Goal: Check status: Check status

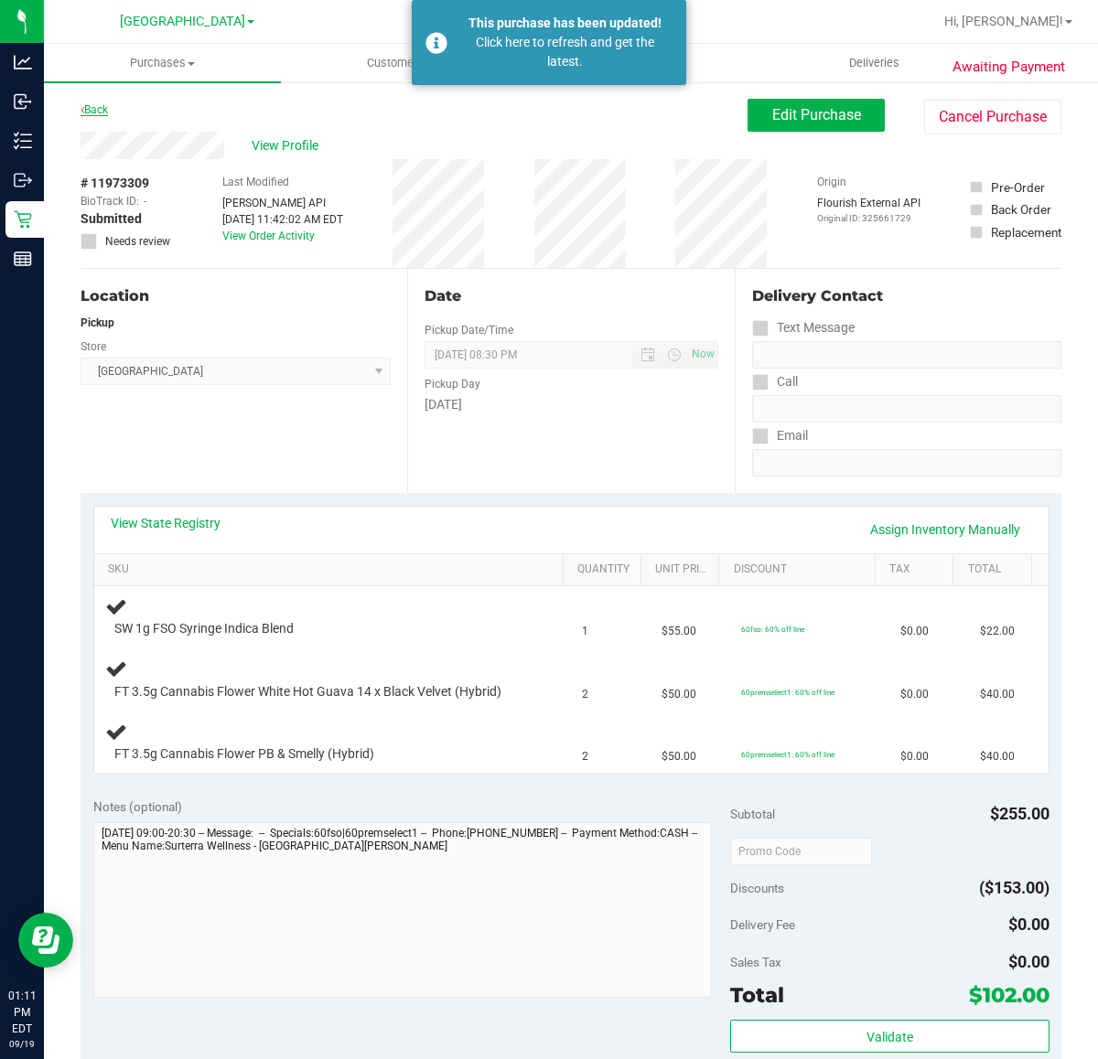
click at [102, 112] on link "Back" at bounding box center [93, 109] width 27 height 13
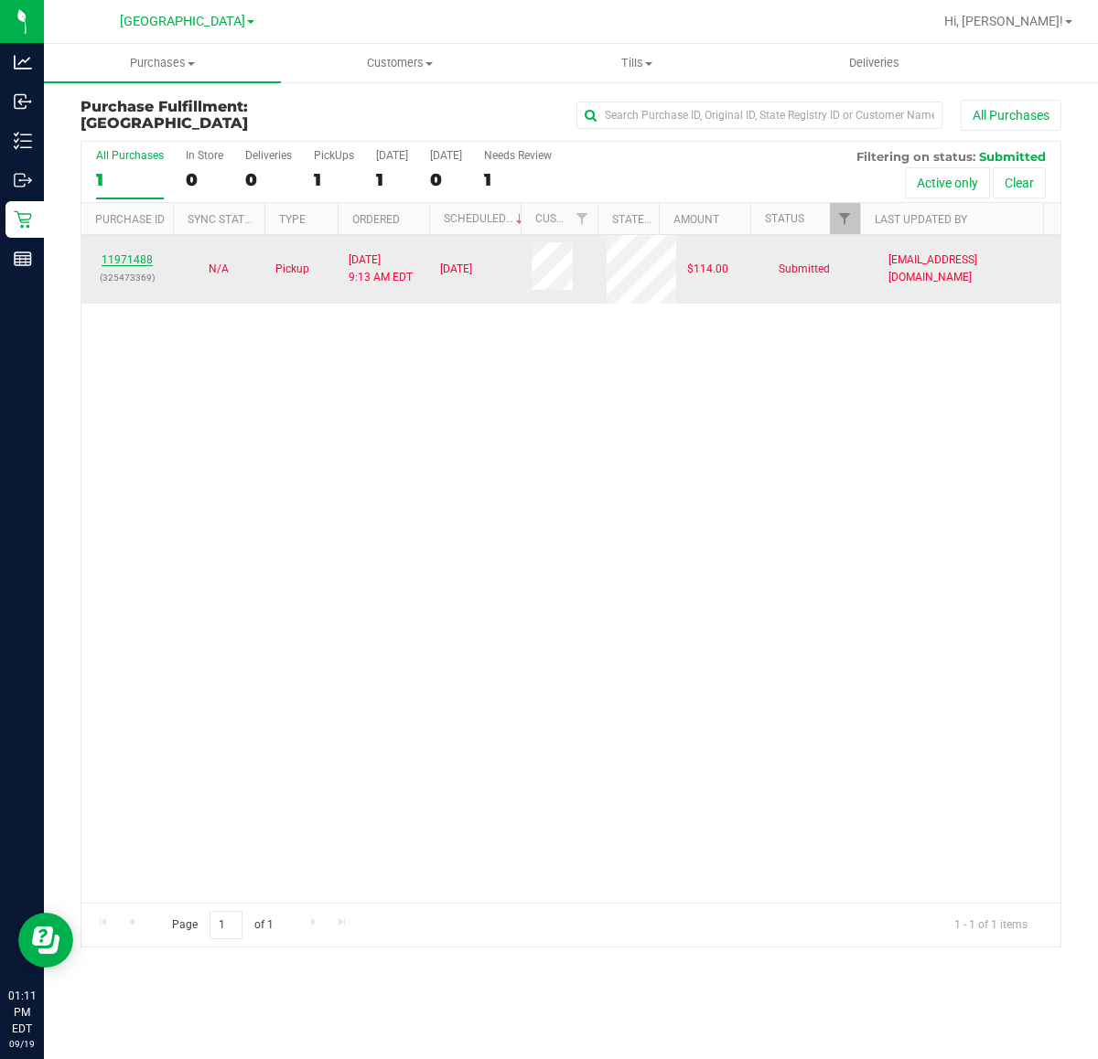
click at [131, 266] on link "11971488" at bounding box center [127, 259] width 51 height 13
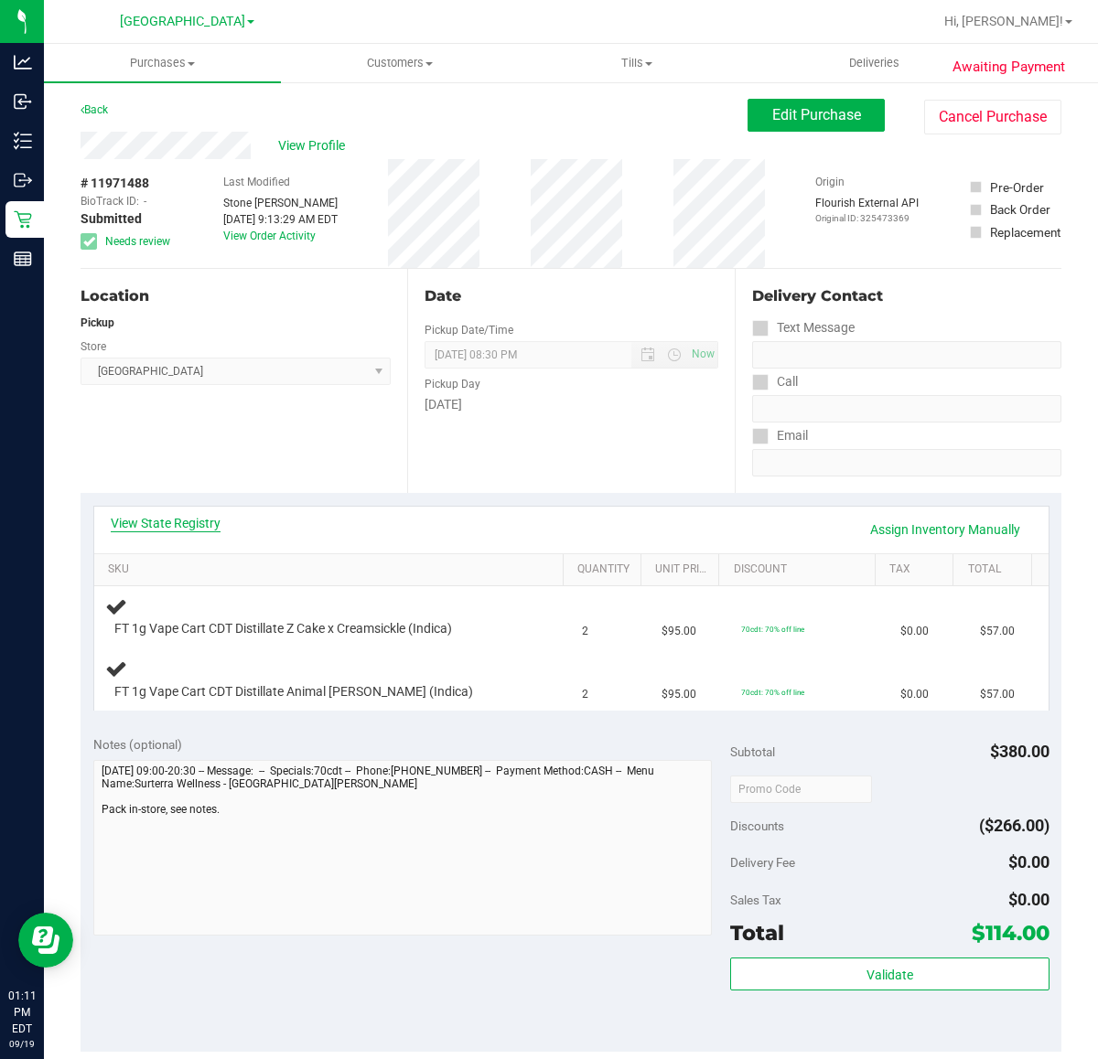
click at [210, 520] on link "View State Registry" at bounding box center [166, 523] width 110 height 18
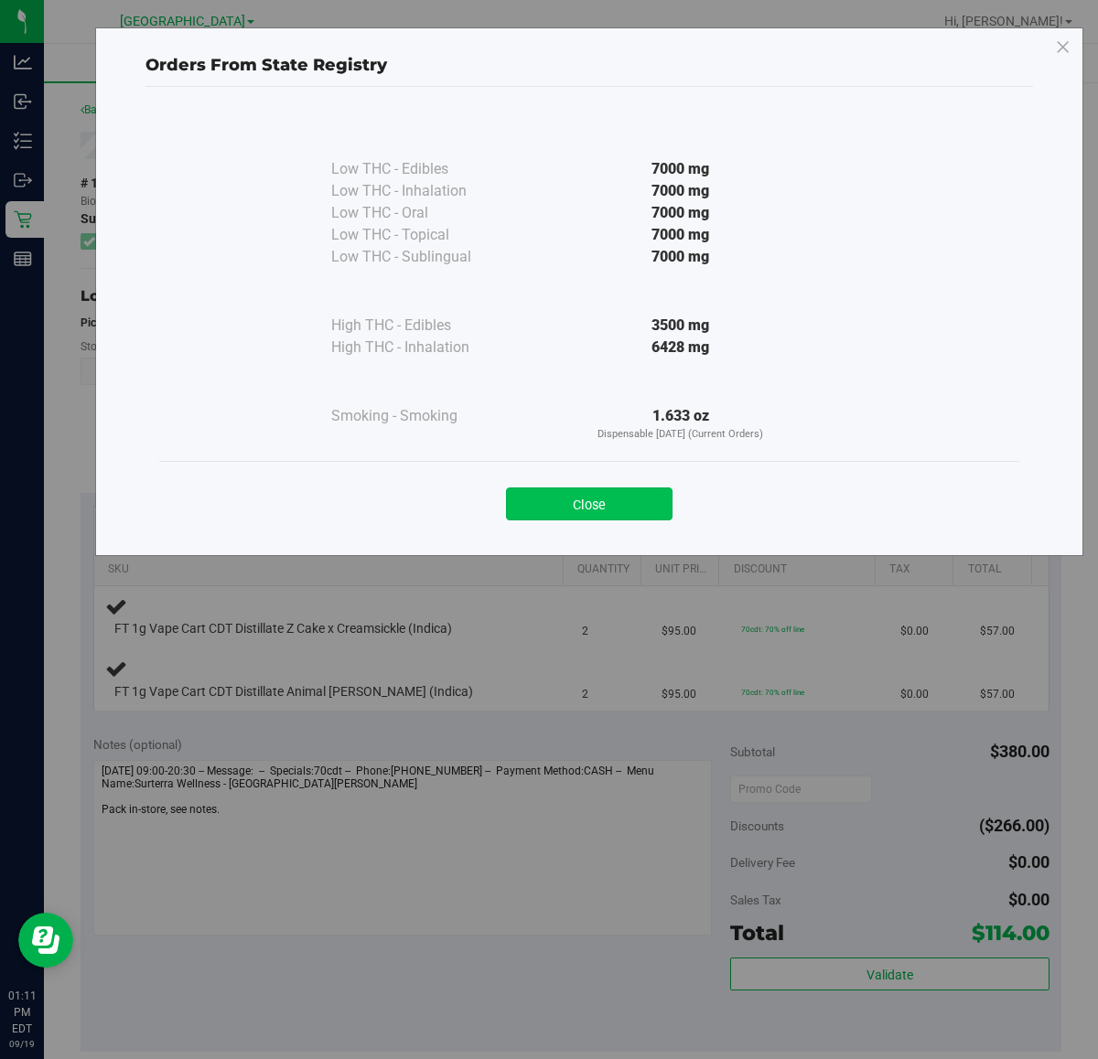
click at [648, 503] on button "Close" at bounding box center [589, 504] width 166 height 33
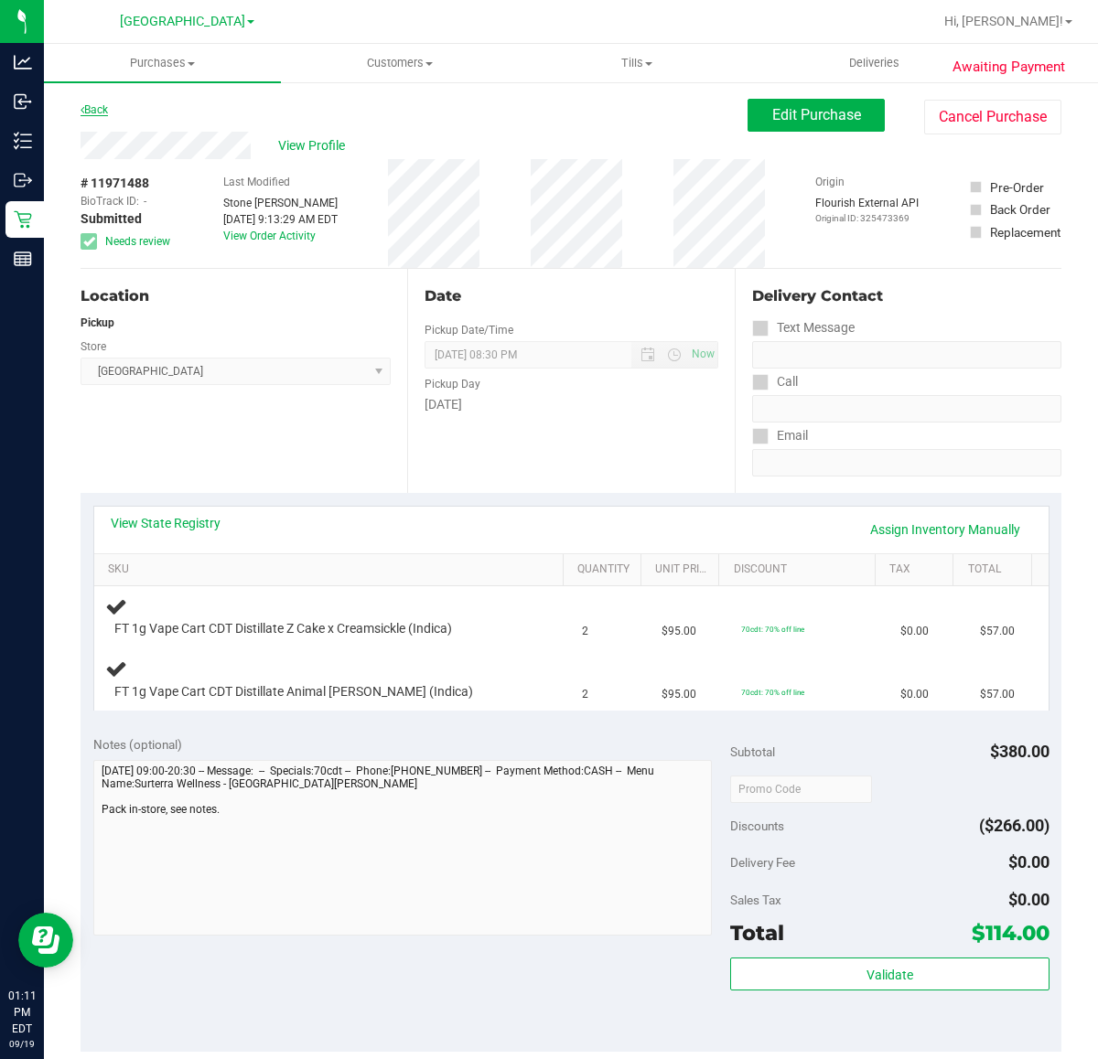
click at [97, 111] on link "Back" at bounding box center [93, 109] width 27 height 13
